Goal: Transaction & Acquisition: Purchase product/service

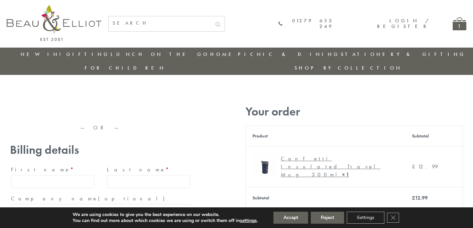
type input "[EMAIL_ADDRESS][DOMAIN_NAME]"
type input "[PERSON_NAME]"
type input "23, [GEOGRAPHIC_DATA], [GEOGRAPHIC_DATA]"
type input "[GEOGRAPHIC_DATA]"
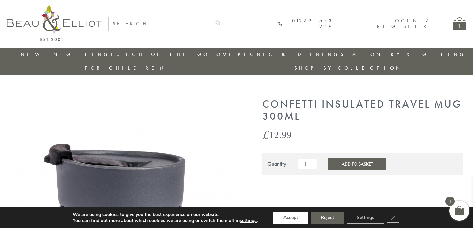
click at [291, 218] on button "Accept" at bounding box center [291, 218] width 35 height 12
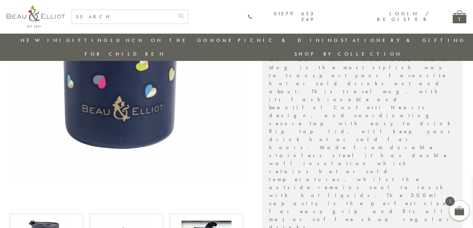
scroll to position [253, 0]
